Goal: Transaction & Acquisition: Obtain resource

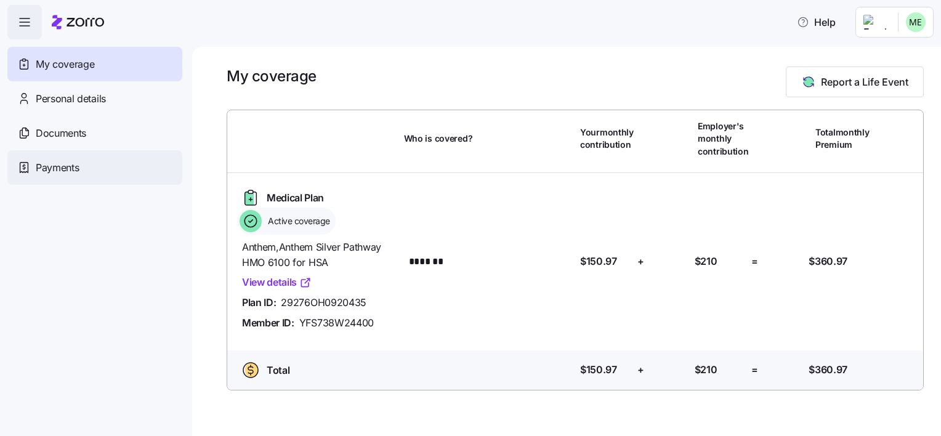
click at [89, 170] on div "Payments" at bounding box center [94, 167] width 175 height 34
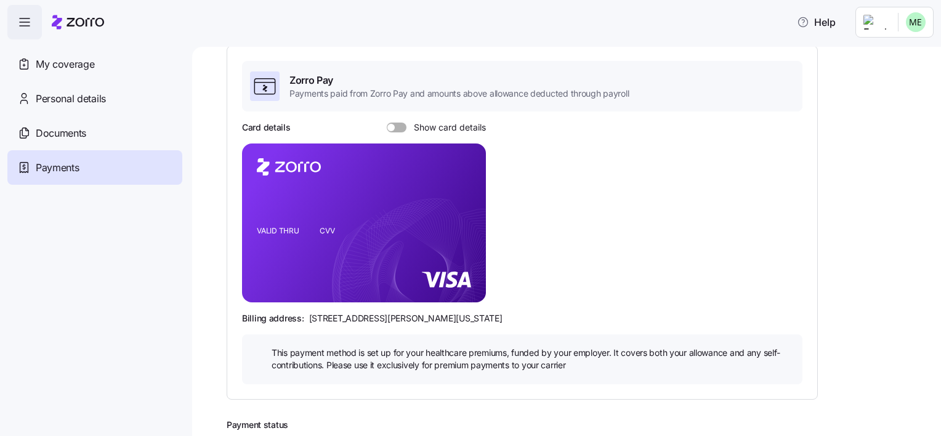
scroll to position [73, 0]
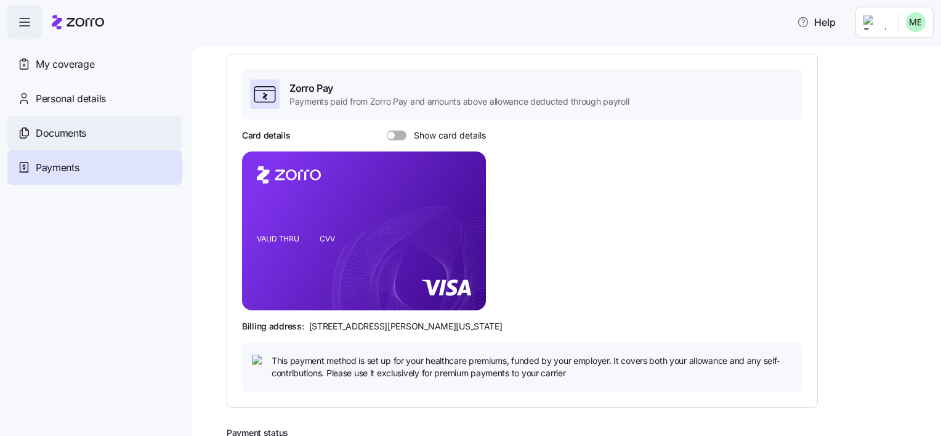
click at [84, 126] on span "Documents" at bounding box center [61, 133] width 50 height 15
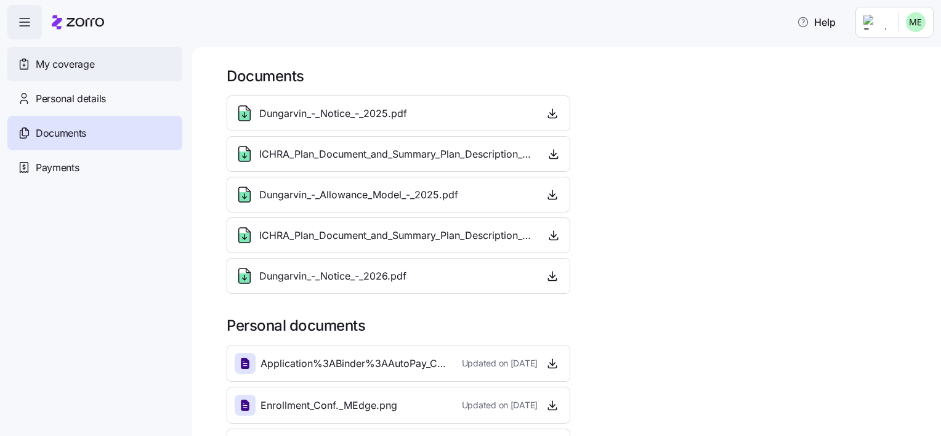
click at [100, 69] on div "My coverage" at bounding box center [94, 64] width 175 height 34
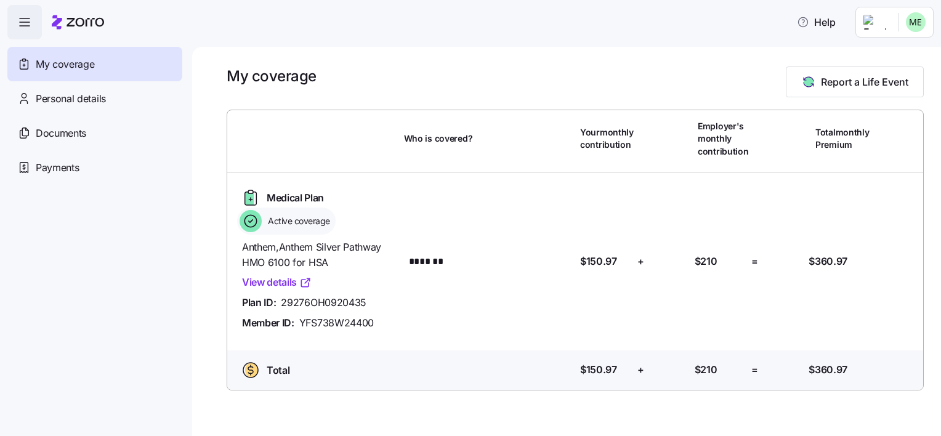
click at [249, 285] on link "View details" at bounding box center [277, 282] width 70 height 15
click at [118, 101] on div "Personal details" at bounding box center [94, 98] width 175 height 34
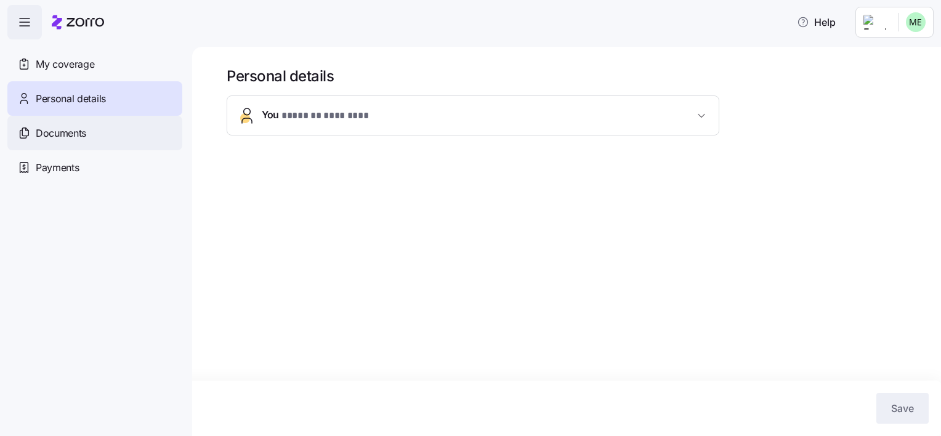
click at [120, 126] on div "Documents" at bounding box center [94, 133] width 175 height 34
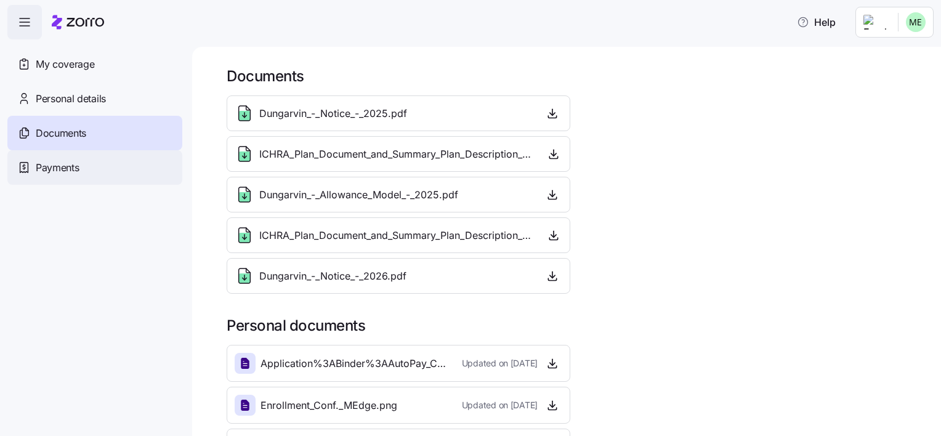
click at [121, 167] on div "Payments" at bounding box center [94, 167] width 175 height 34
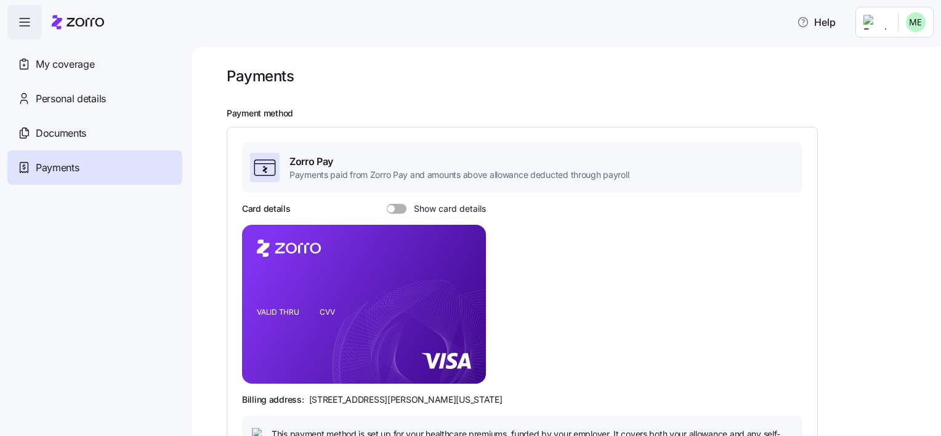
scroll to position [62, 0]
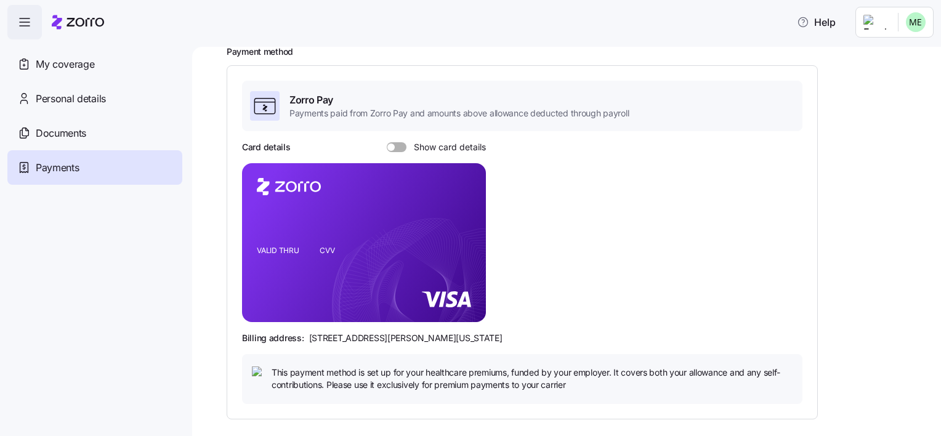
click at [387, 141] on div "Card details Show card details" at bounding box center [364, 147] width 244 height 12
click at [398, 145] on span at bounding box center [401, 147] width 12 height 10
click at [387, 142] on input "Show card details" at bounding box center [387, 142] width 0 height 0
click at [672, 260] on div "Card details Show card details VALID THRU CVV Billing address: [STREET_ADDRESS]…" at bounding box center [522, 272] width 560 height 262
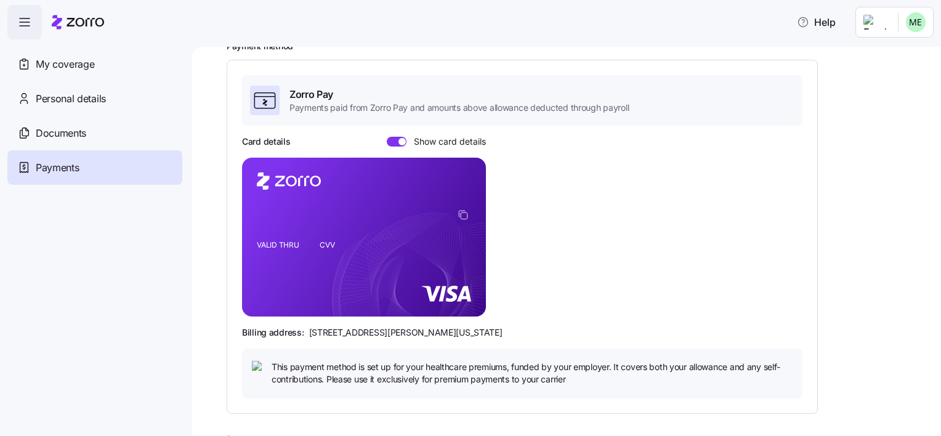
scroll to position [0, 0]
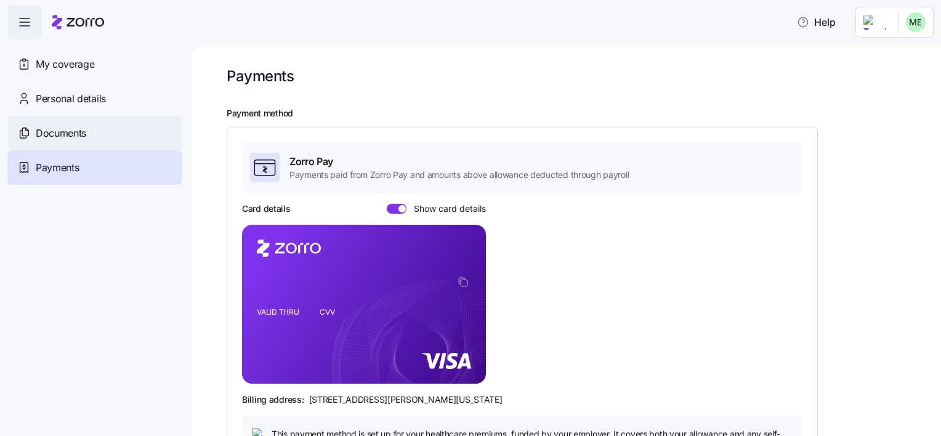
click at [59, 132] on span "Documents" at bounding box center [61, 133] width 50 height 15
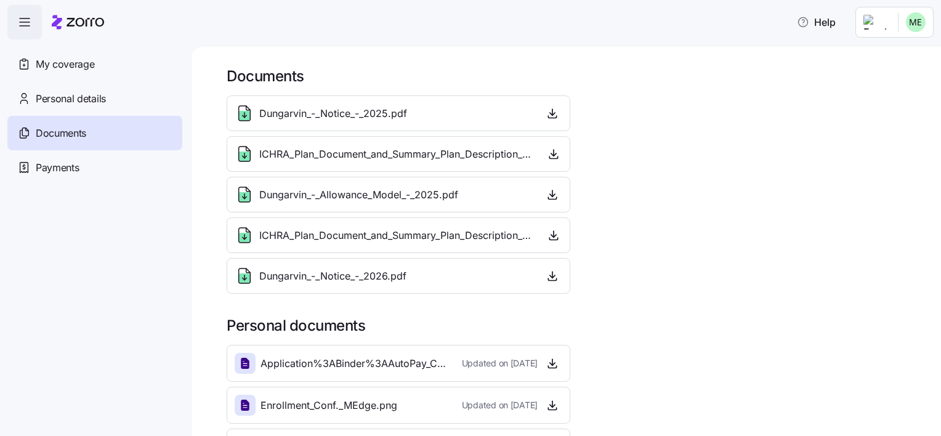
click at [436, 153] on span "ICHRA_Plan_Document_and_Summary_Plan_Description_-_2025.pdf" at bounding box center [397, 154] width 276 height 15
click at [246, 156] on icon at bounding box center [245, 157] width 4 height 2
click at [553, 154] on icon "button" at bounding box center [553, 154] width 12 height 12
